Goal: Find specific page/section: Find specific page/section

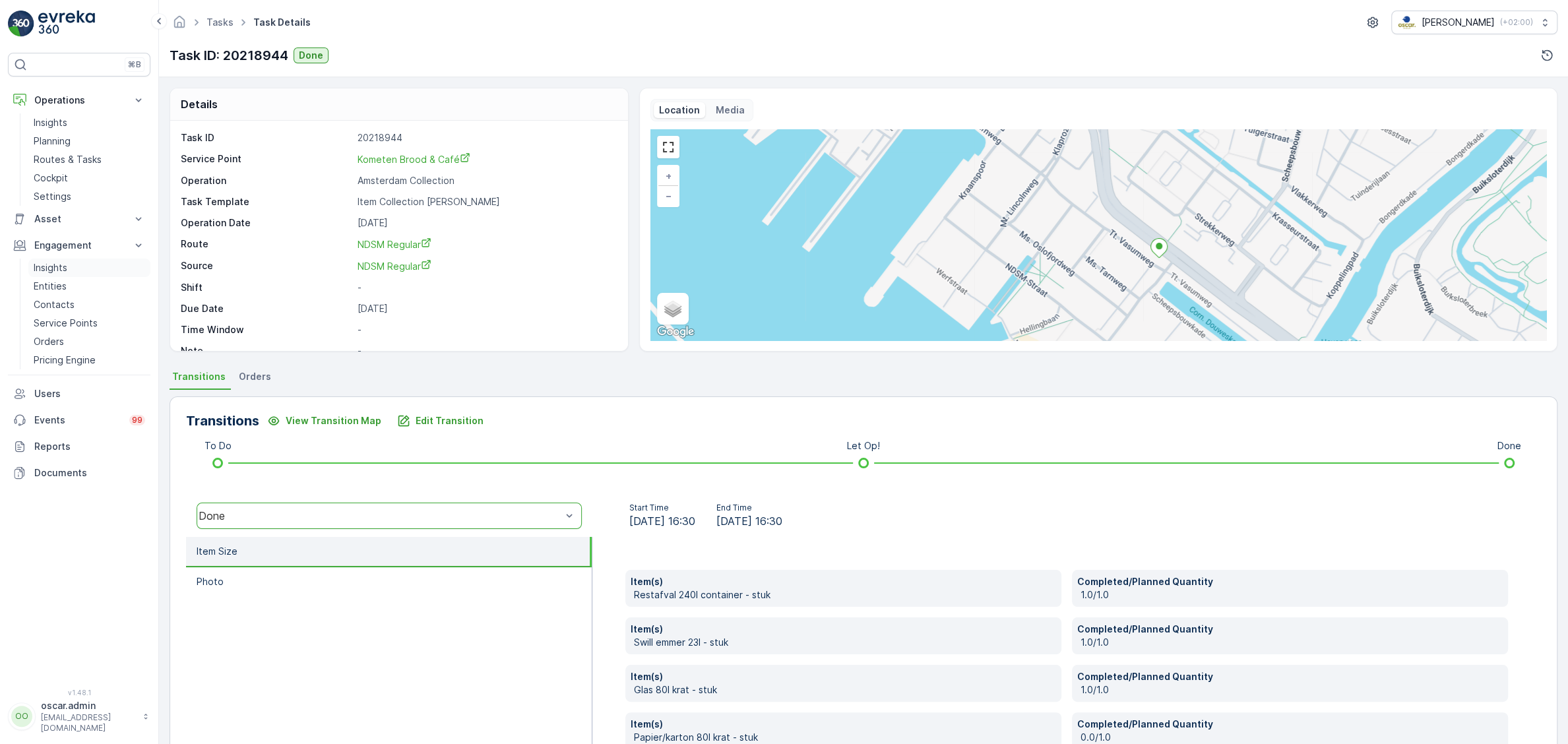
click at [58, 262] on div "Engagement Insights Entities Contacts Service Points Orders Pricing Engine" at bounding box center [79, 300] width 143 height 137
click at [58, 272] on p "Insights" at bounding box center [51, 268] width 34 height 14
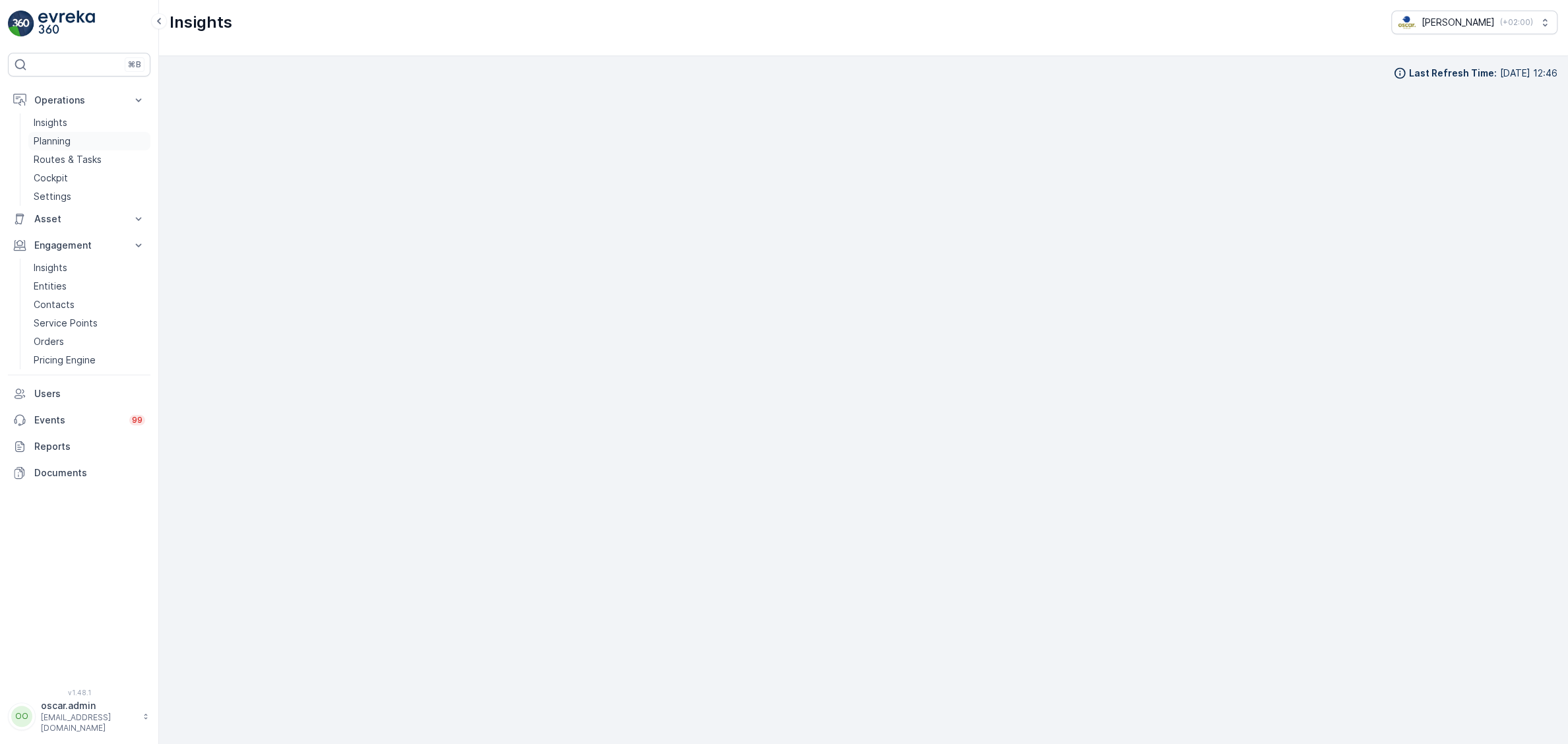
click at [68, 141] on p "Planning" at bounding box center [52, 141] width 37 height 14
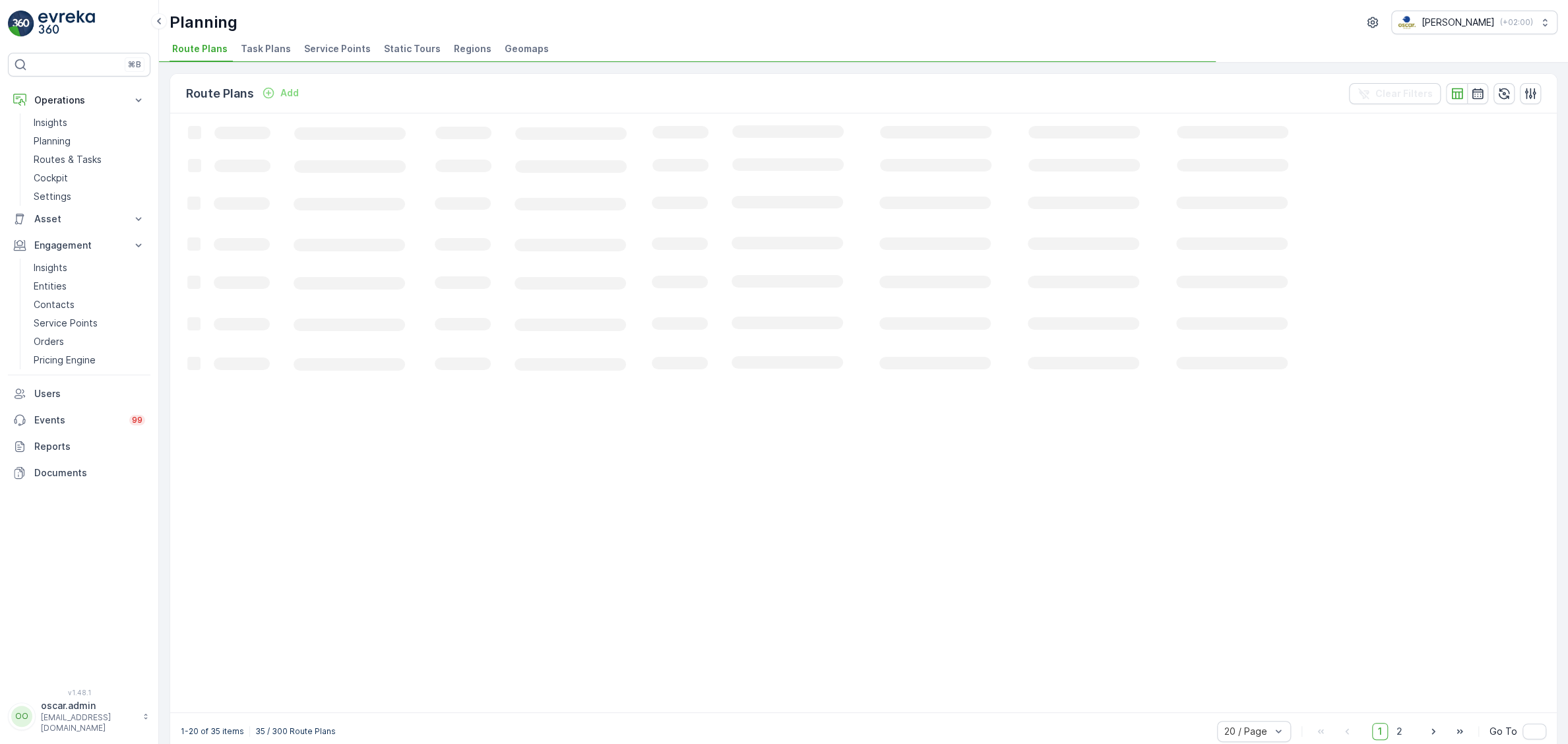
click at [253, 58] on li "Task Plans" at bounding box center [267, 51] width 58 height 22
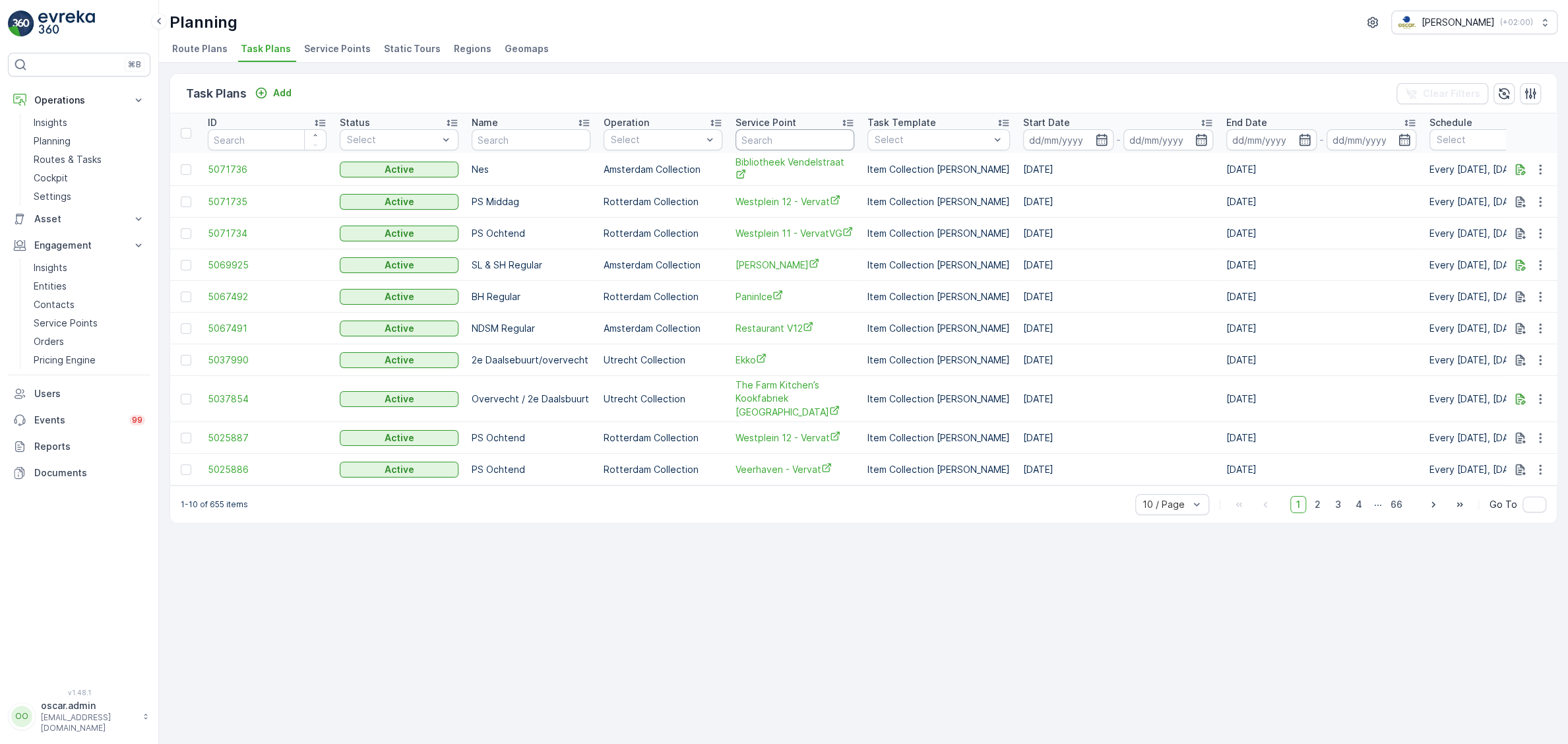
click at [775, 137] on input "text" at bounding box center [795, 139] width 119 height 21
type input "nederlands"
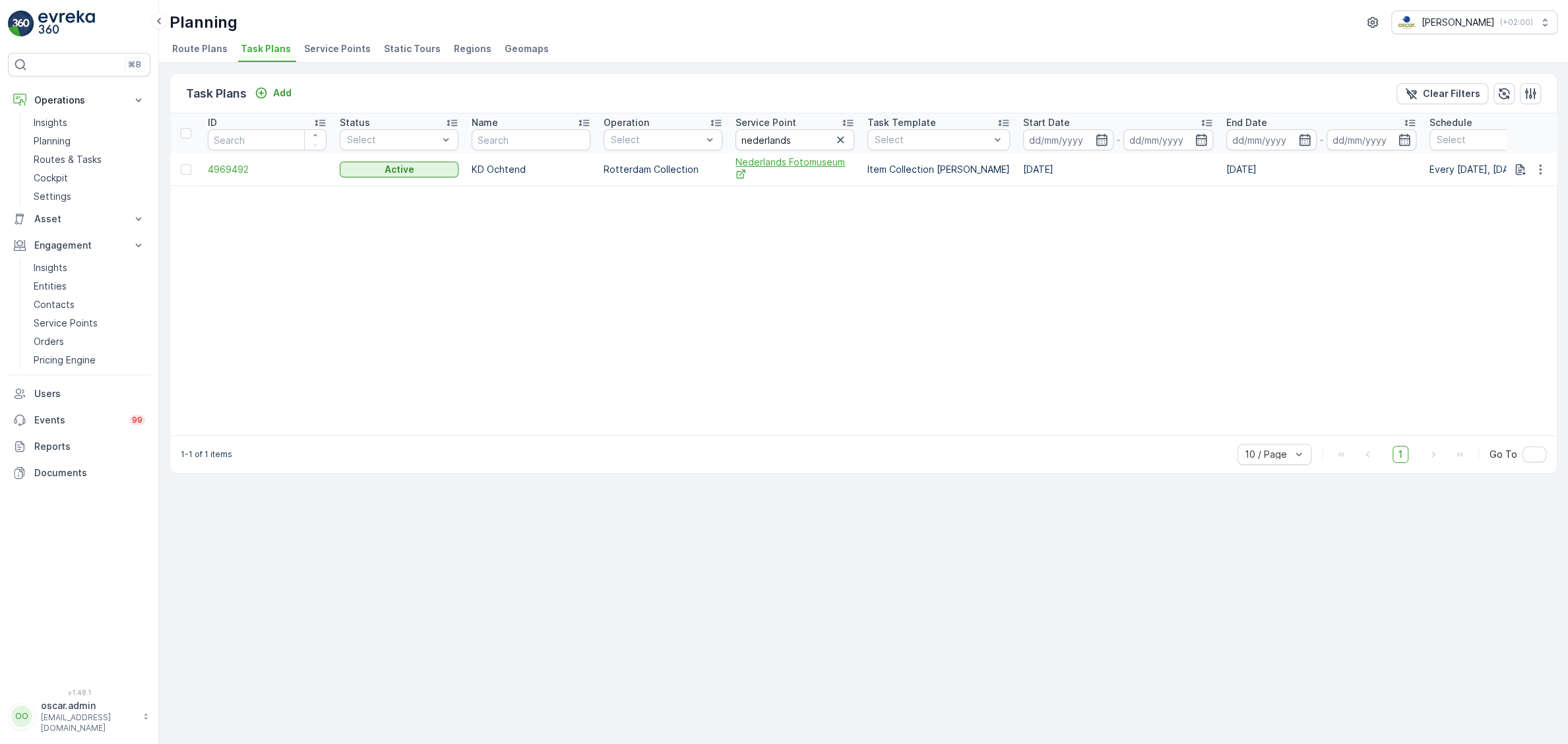
click at [779, 164] on span "Nederlands Fotomuseum" at bounding box center [795, 169] width 119 height 27
